Goal: Check status: Check status

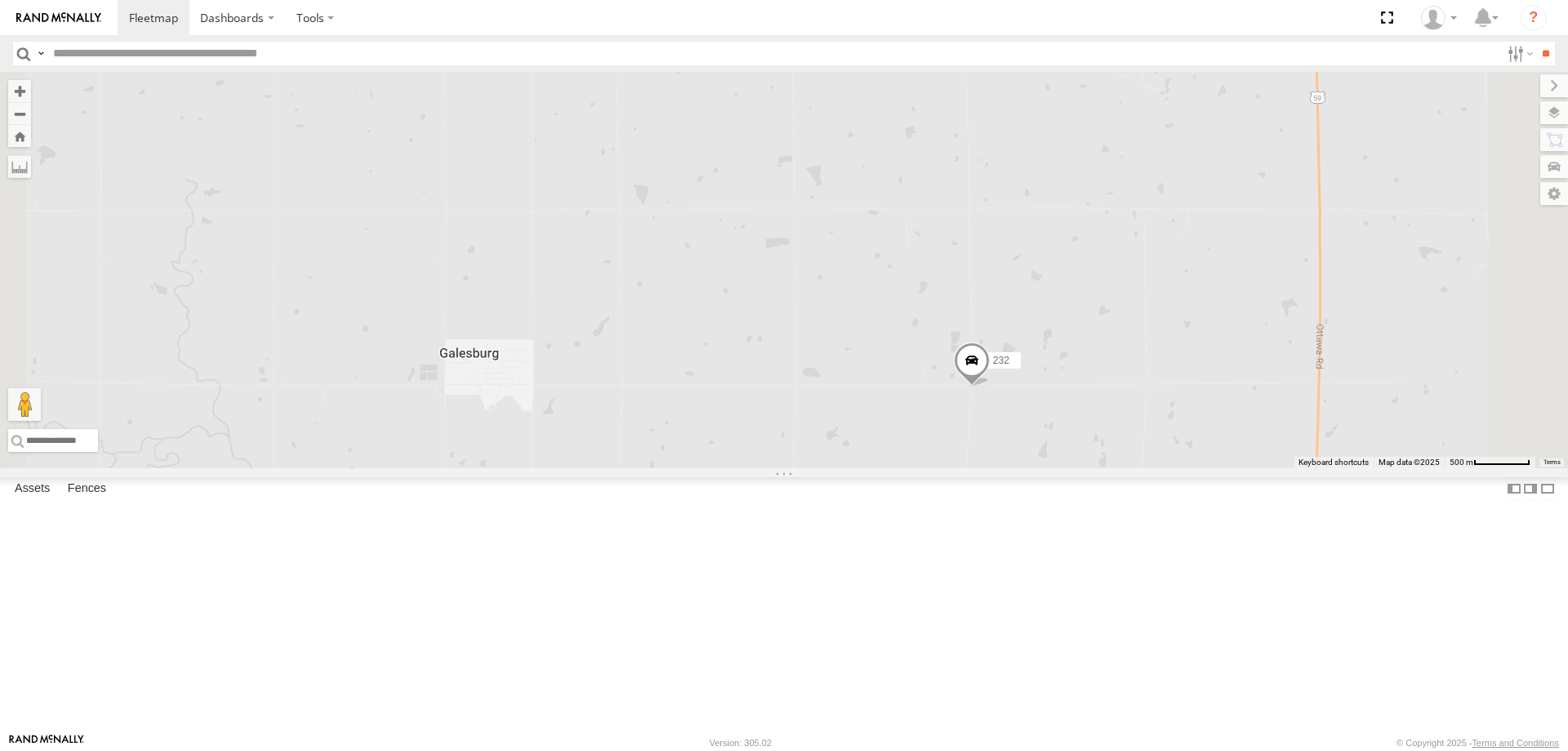
click at [0, 0] on div "232" at bounding box center [0, 0] width 0 height 0
click at [0, 0] on span at bounding box center [0, 0] width 0 height 0
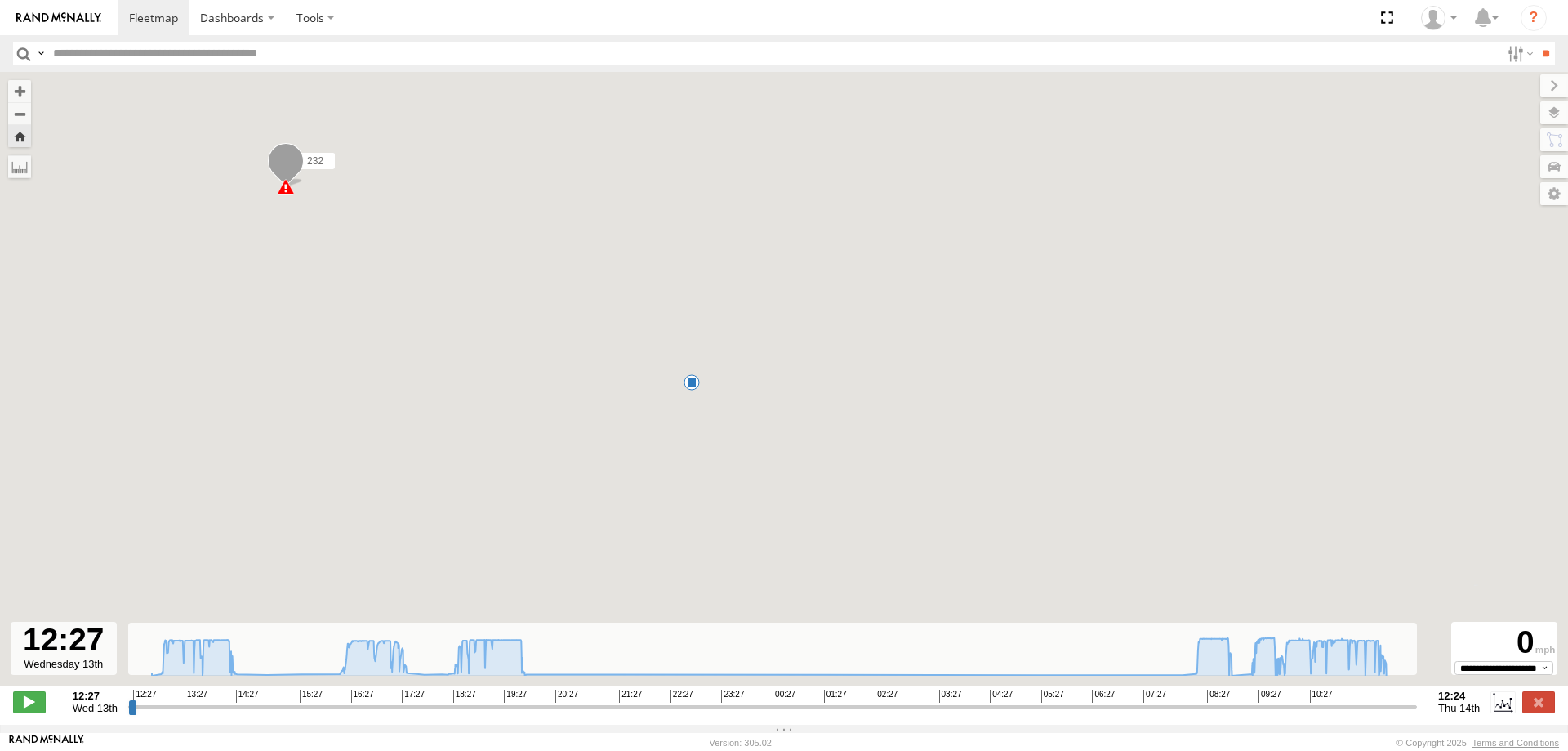
type input "**********"
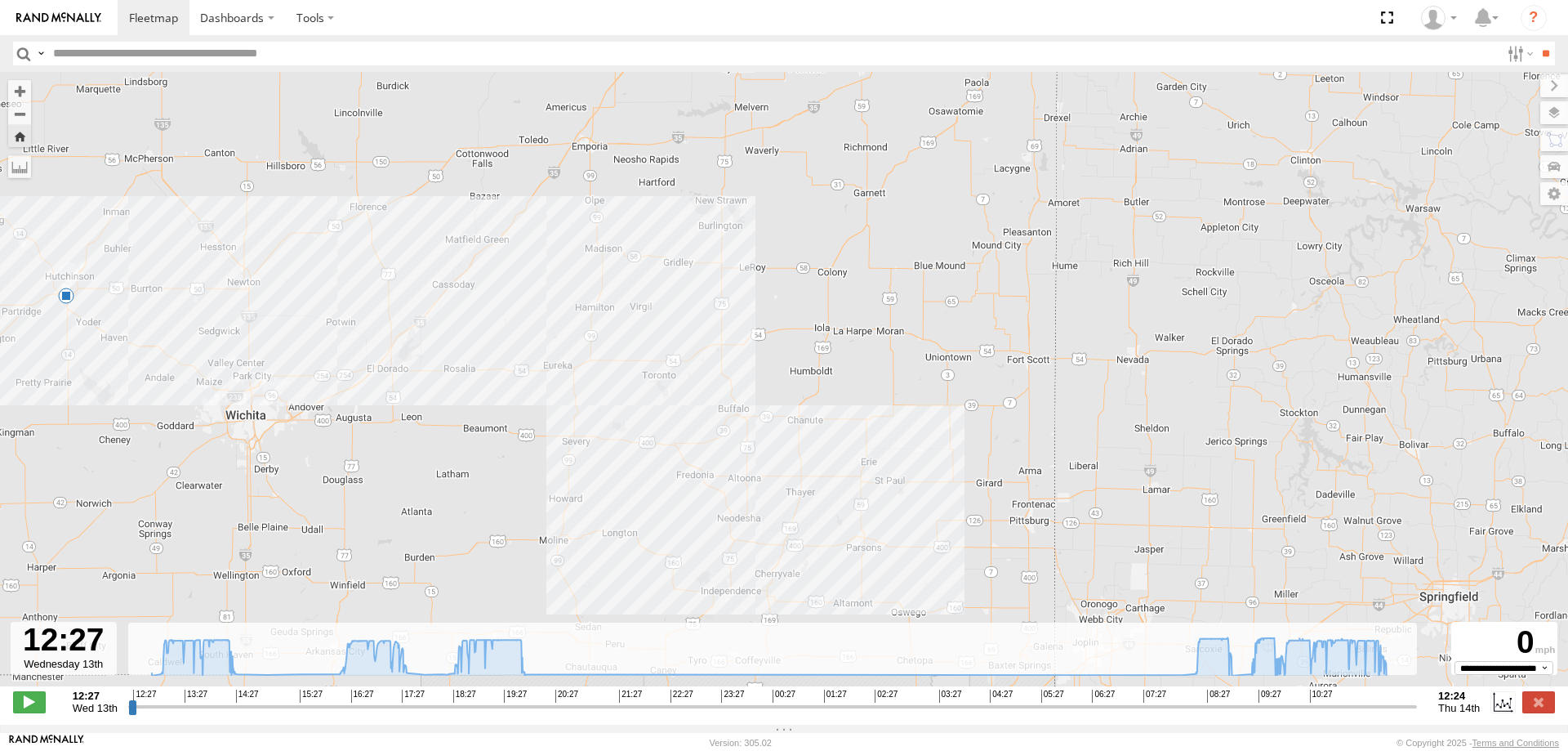
click at [82, 21] on img at bounding box center [59, 18] width 85 height 11
